Goal: Check status: Check status

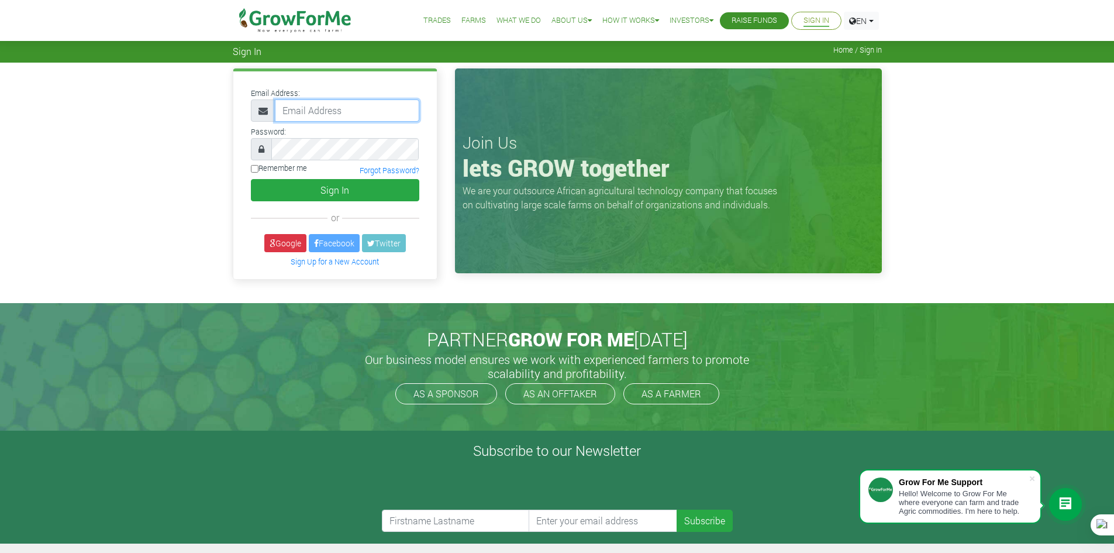
type input "233241790365@growforme.com"
click at [263, 170] on label "Remember me" at bounding box center [279, 168] width 56 height 11
click at [258, 170] on input "Remember me" at bounding box center [255, 169] width 8 height 8
checkbox input "true"
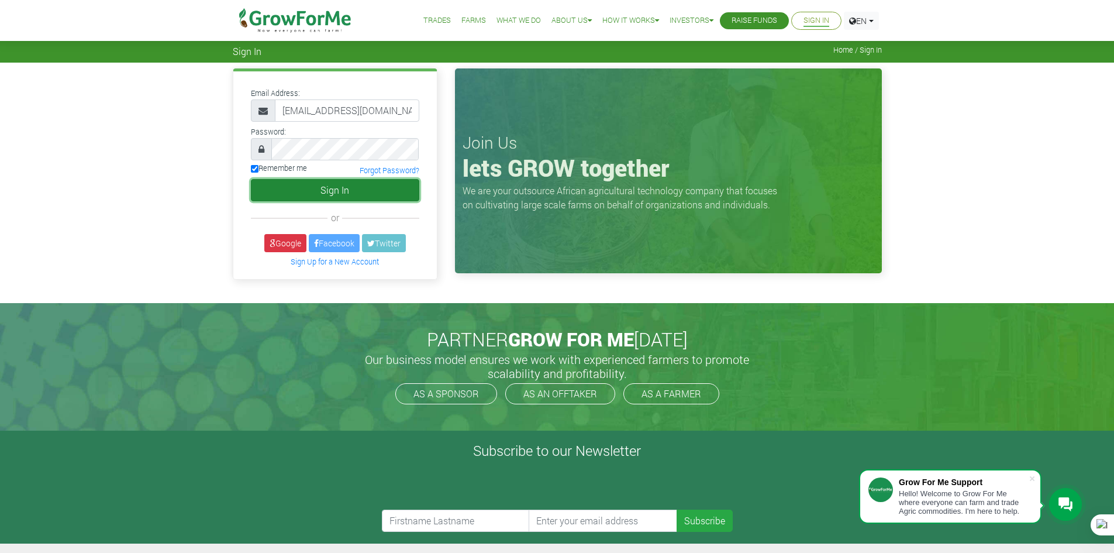
click at [303, 184] on button "Sign In" at bounding box center [335, 190] width 168 height 22
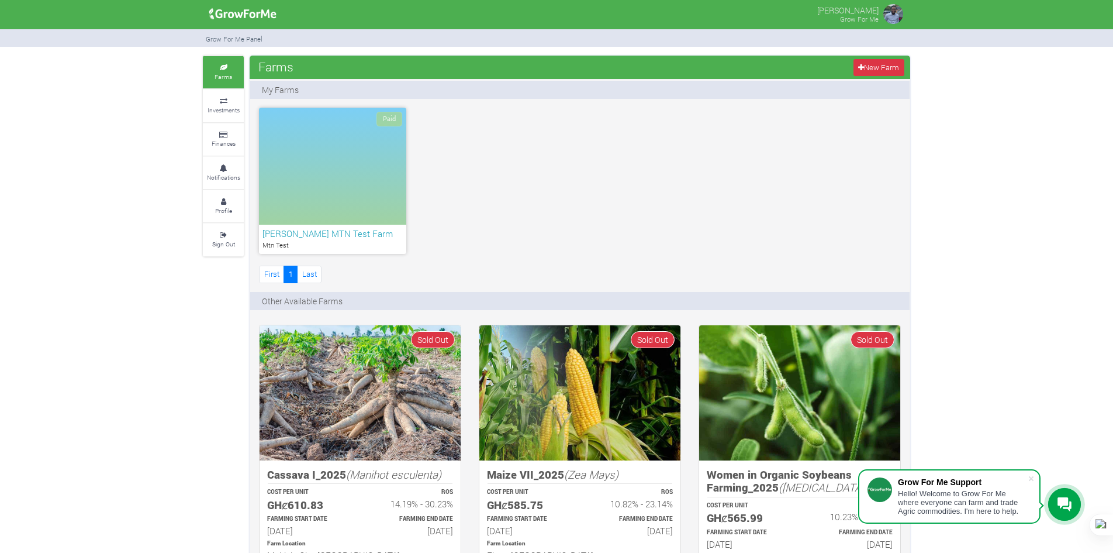
click at [1066, 501] on icon at bounding box center [1065, 504] width 14 height 14
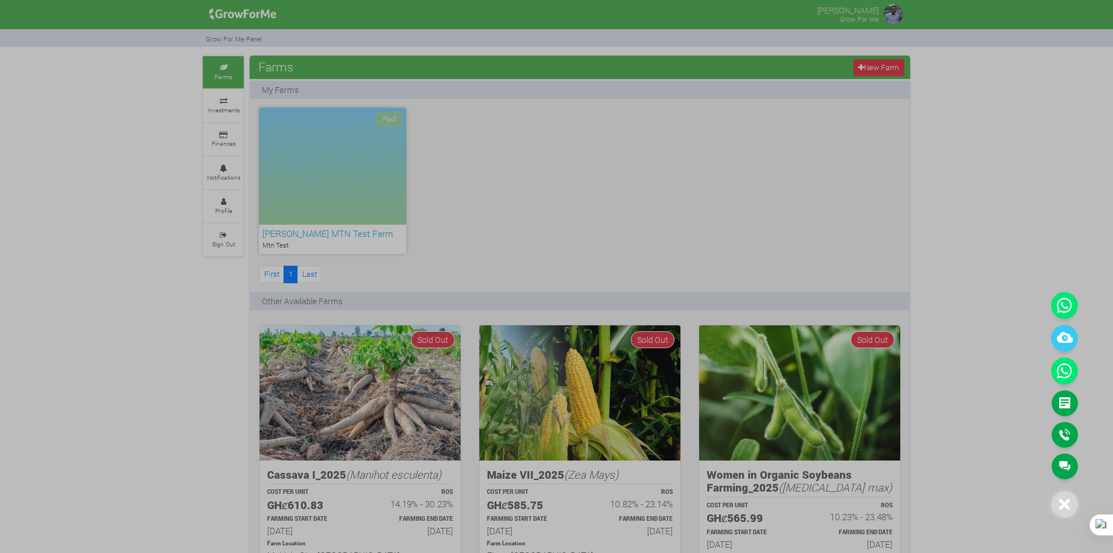
click at [215, 114] on div at bounding box center [556, 276] width 1113 height 553
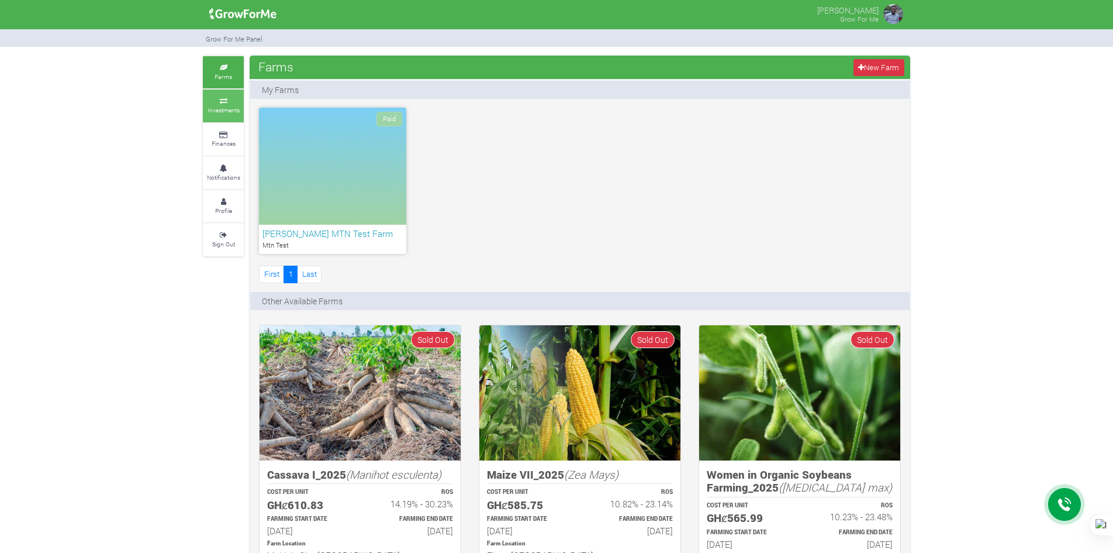
click at [222, 106] on small "Investments" at bounding box center [224, 110] width 32 height 8
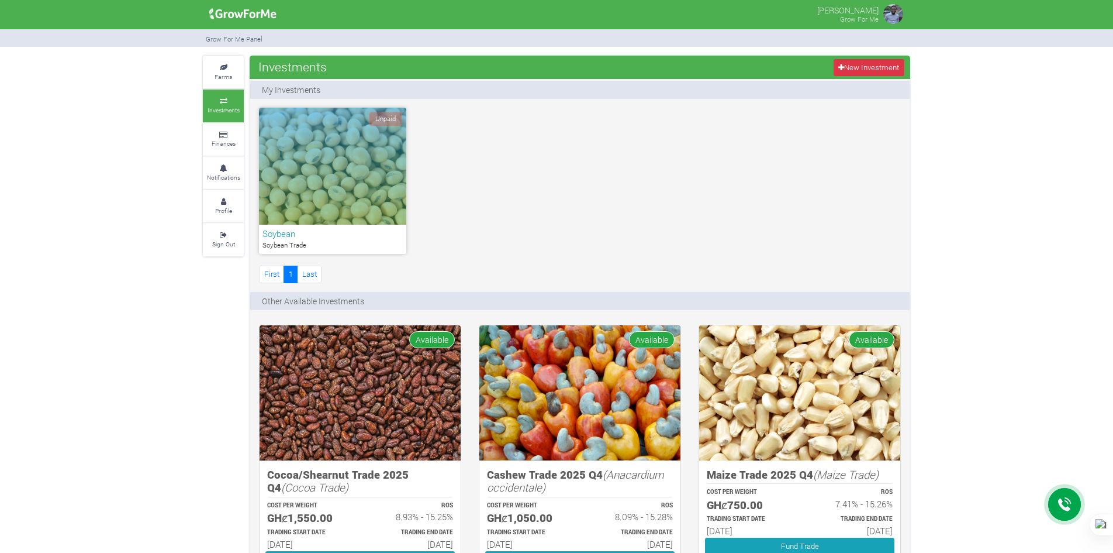
click at [1063, 506] on icon at bounding box center [1065, 504] width 14 height 15
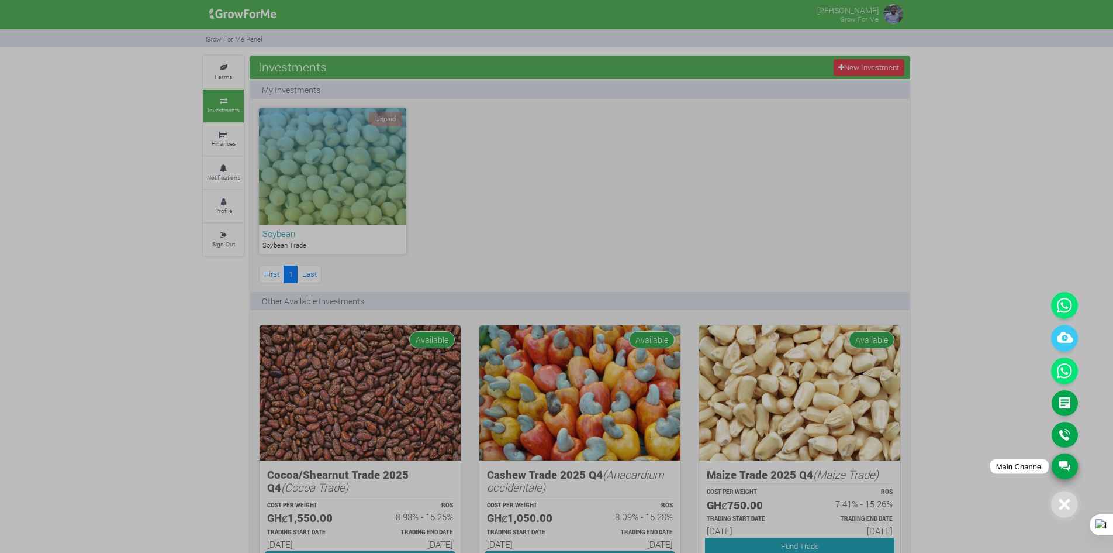
click at [1066, 463] on link "Main Channel" at bounding box center [1065, 466] width 26 height 26
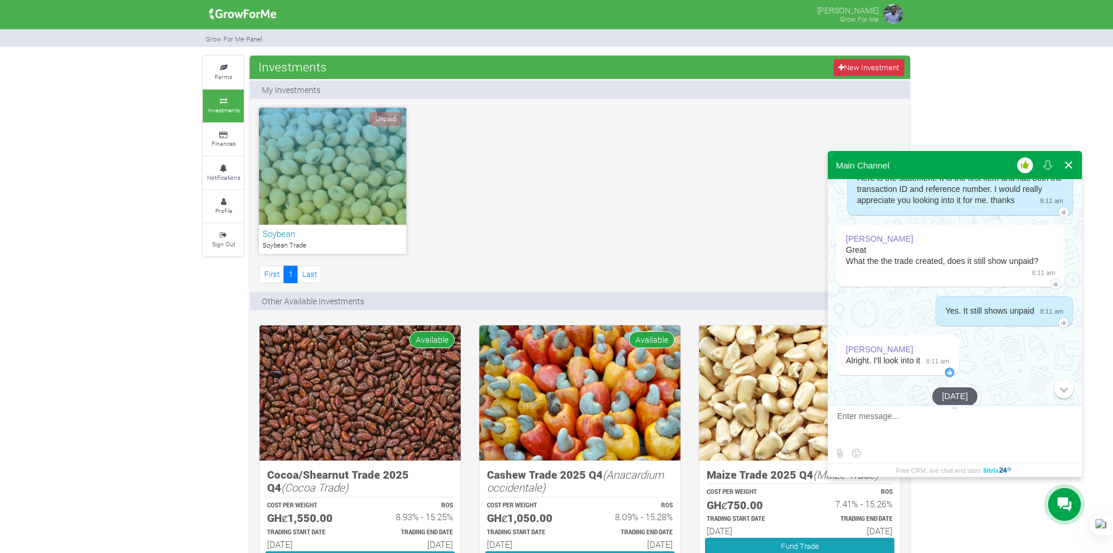
click at [1067, 163] on button at bounding box center [1068, 165] width 21 height 28
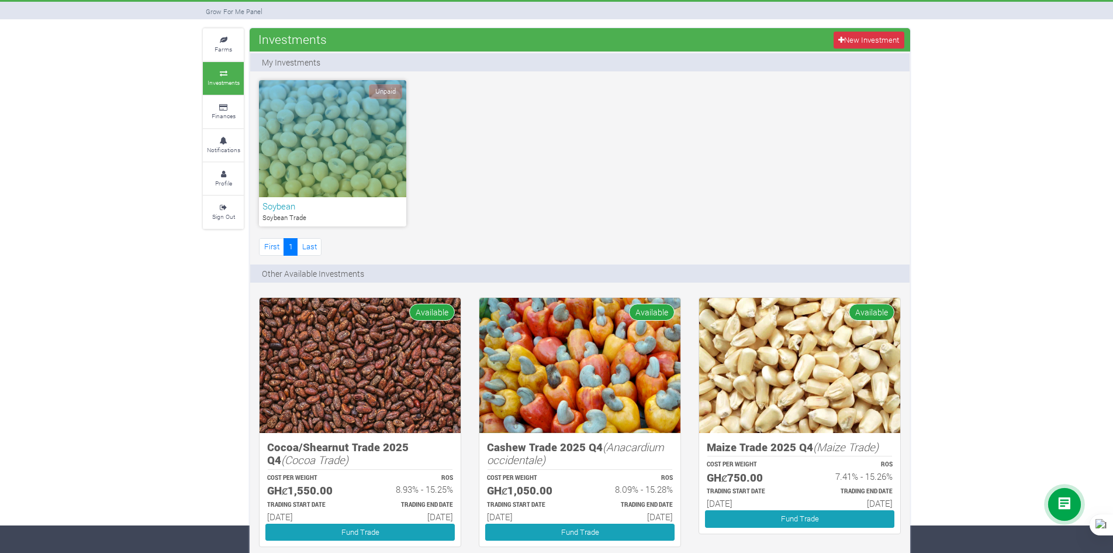
scroll to position [27, 0]
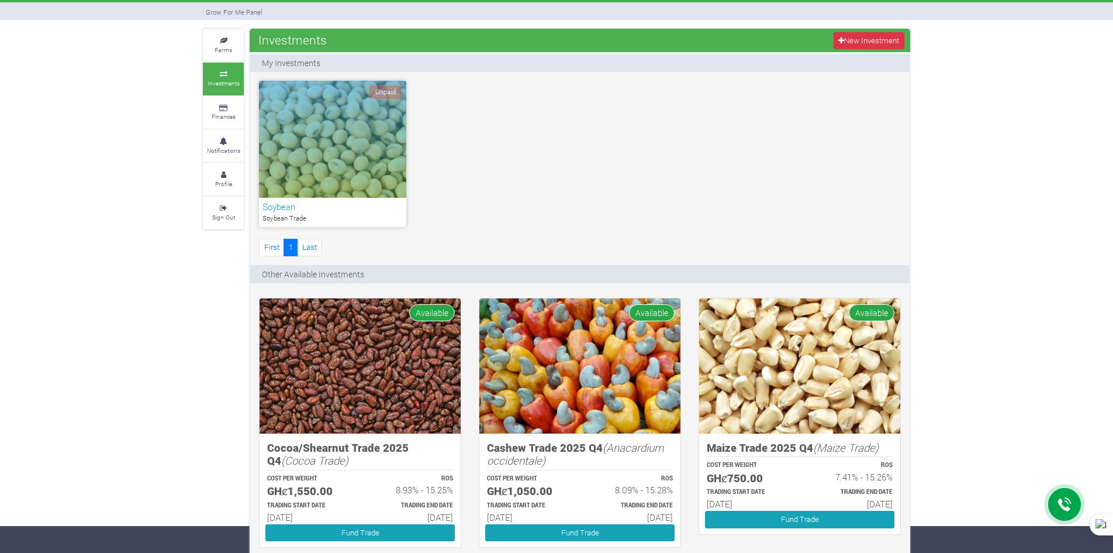
click at [313, 152] on div "Unpaid" at bounding box center [332, 139] width 147 height 117
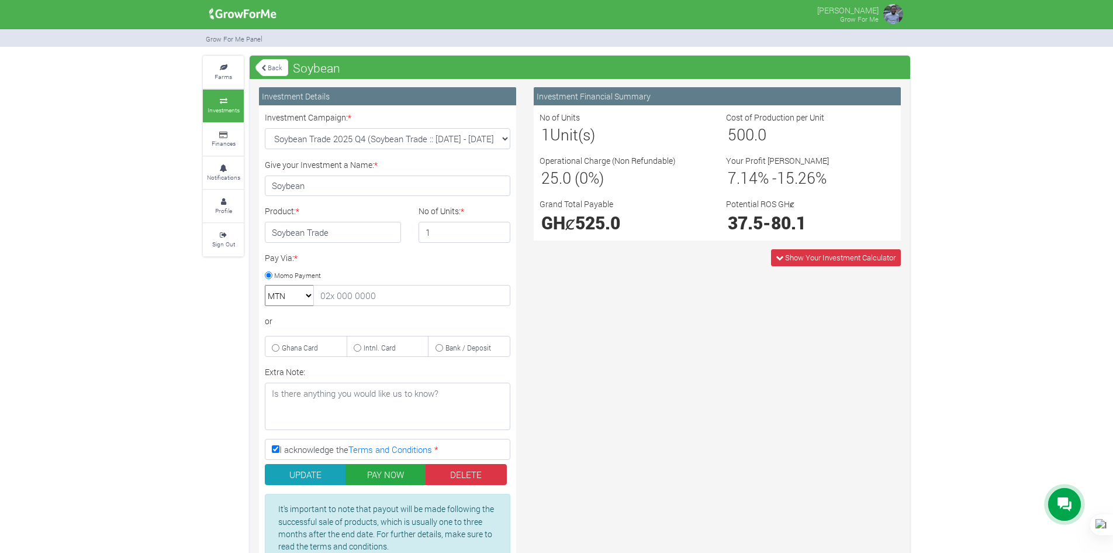
click at [270, 66] on link "Back" at bounding box center [272, 67] width 33 height 19
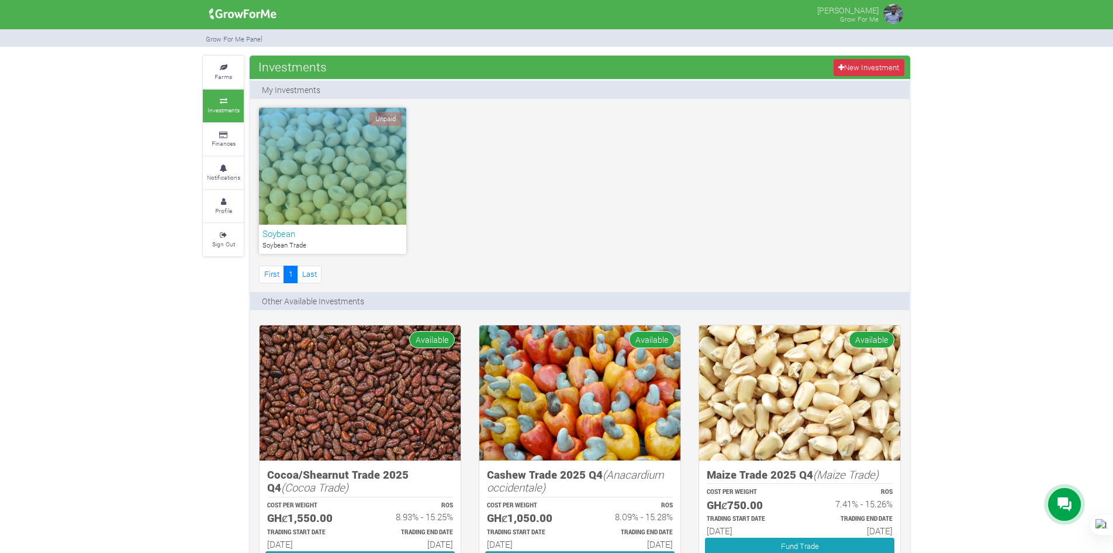
click at [339, 140] on div "Unpaid" at bounding box center [332, 166] width 147 height 117
